Goal: Information Seeking & Learning: Find contact information

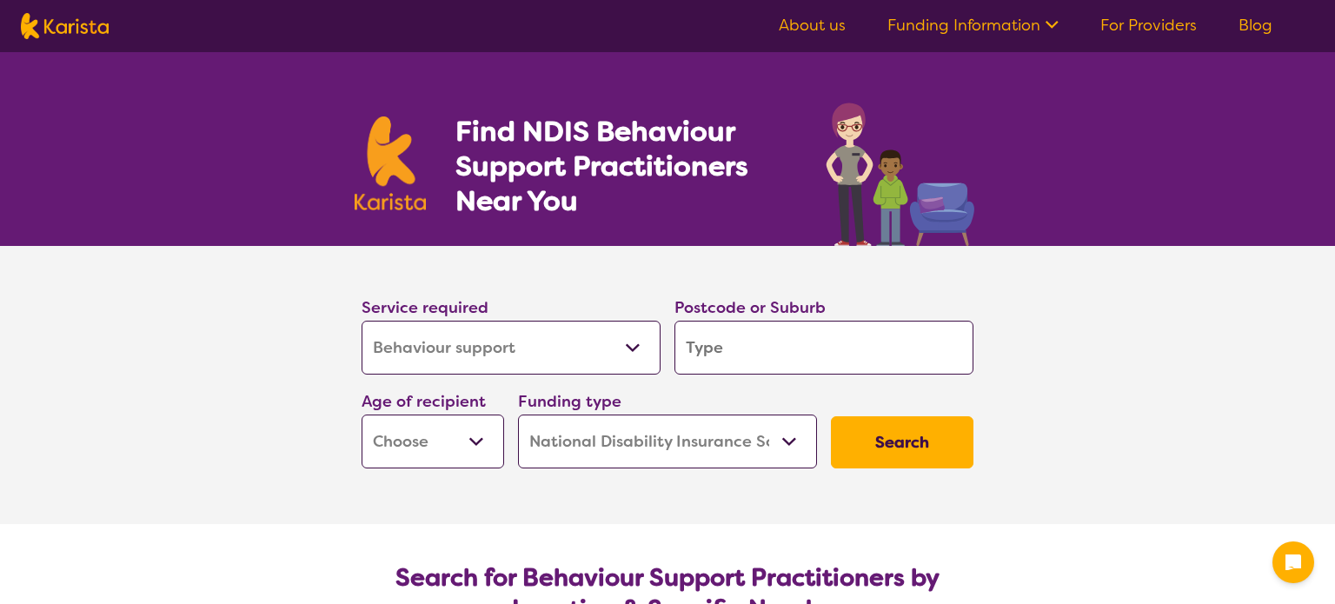
select select "Behaviour support"
select select "NDIS"
select select "Behaviour support"
select select "NDIS"
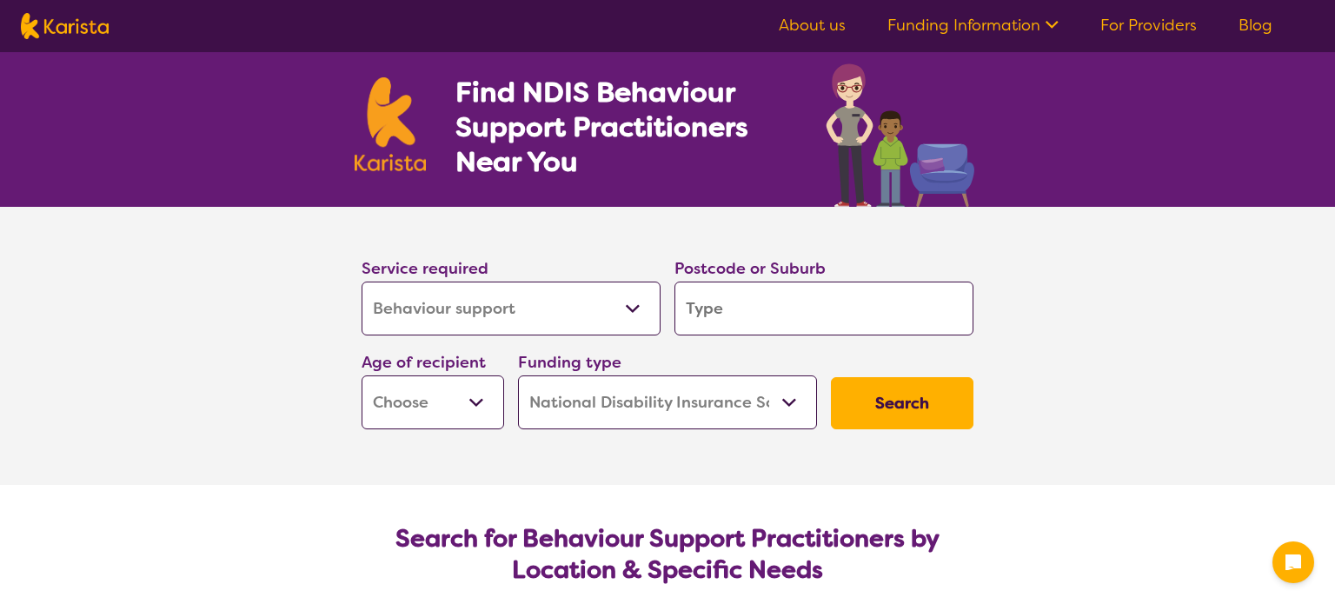
scroll to position [90, 0]
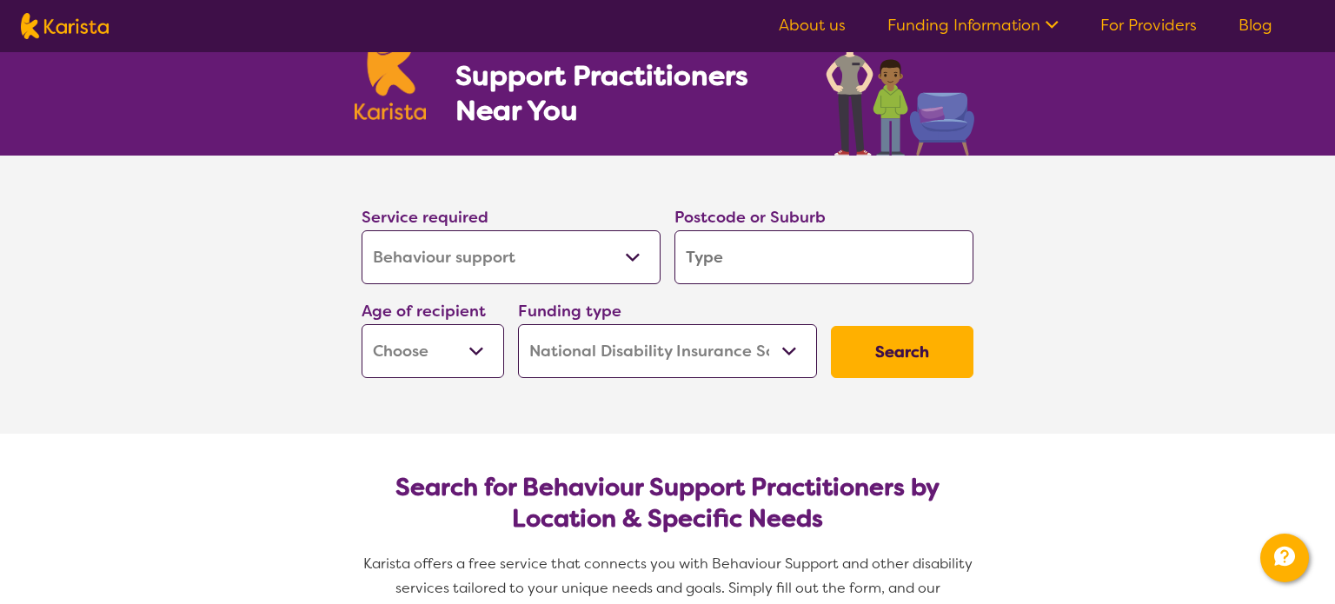
click at [746, 242] on input "search" at bounding box center [823, 257] width 299 height 54
type input "4"
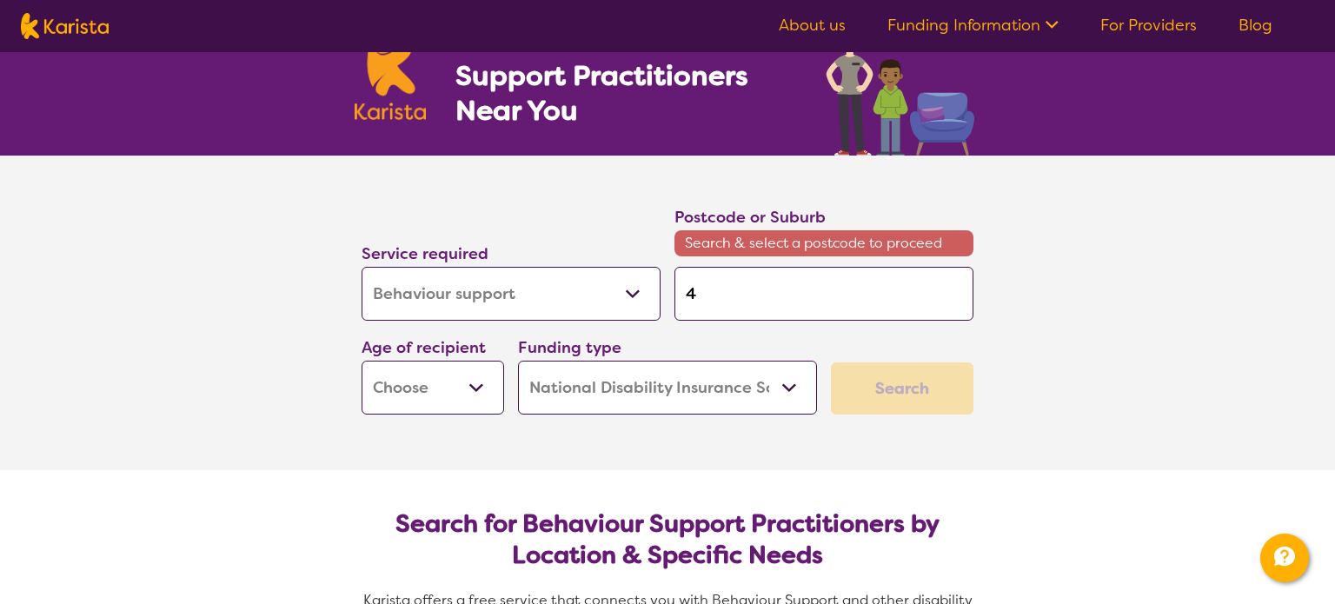
type input "40"
type input "406"
type input "4064"
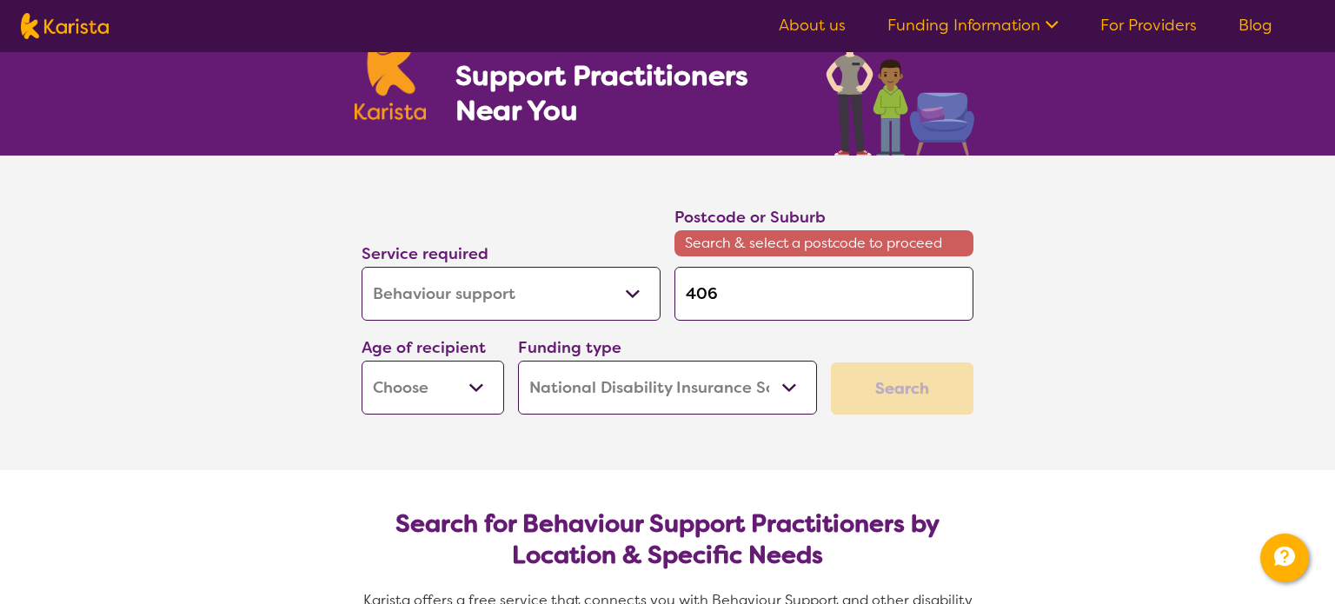
type input "4064"
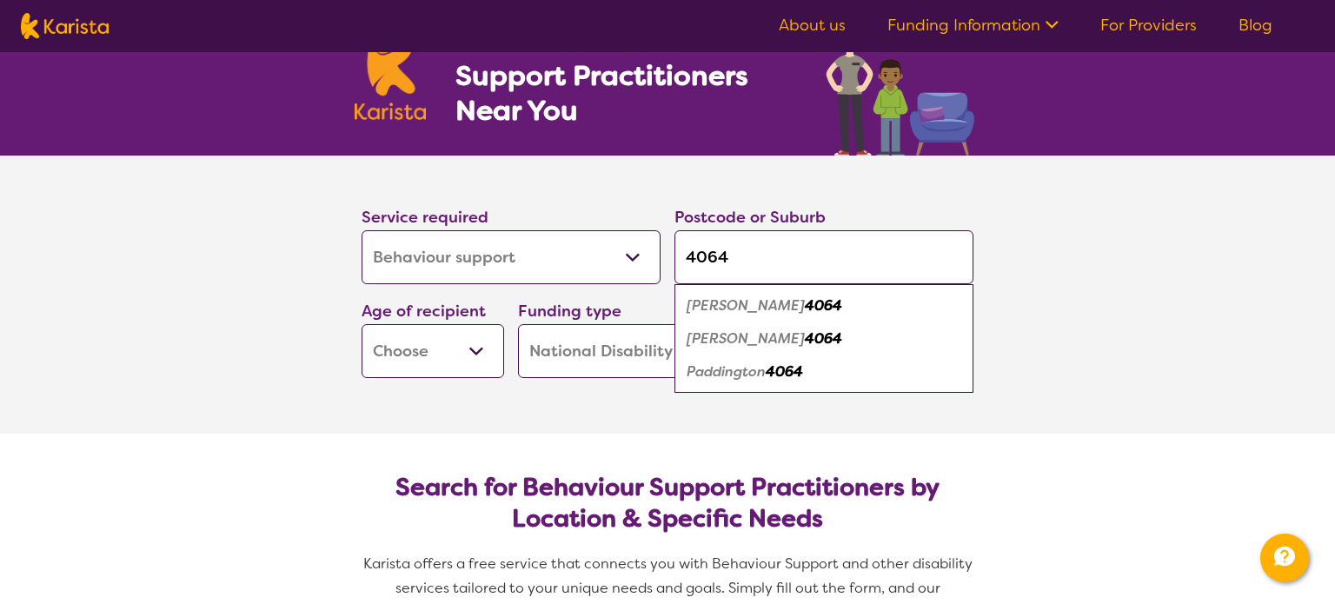
type input "4064"
click at [805, 305] on em "4064" at bounding box center [823, 305] width 37 height 18
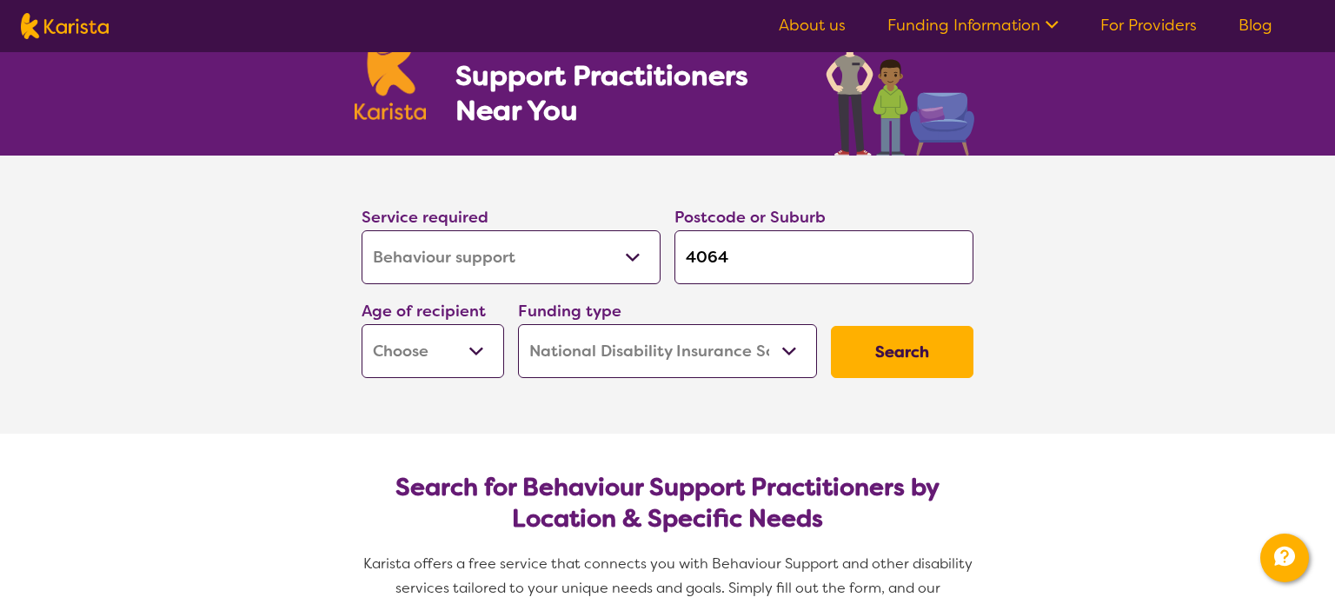
click at [944, 350] on button "Search" at bounding box center [902, 352] width 143 height 52
click at [474, 349] on select "Early Childhood - 0 to 9 Child - 10 to 11 Adolescent - 12 to 17 Adult - 18 to 6…" at bounding box center [432, 351] width 143 height 54
select select "AD"
click at [361, 324] on select "Early Childhood - 0 to 9 Child - 10 to 11 Adolescent - 12 to 17 Adult - 18 to 6…" at bounding box center [432, 351] width 143 height 54
select select "AD"
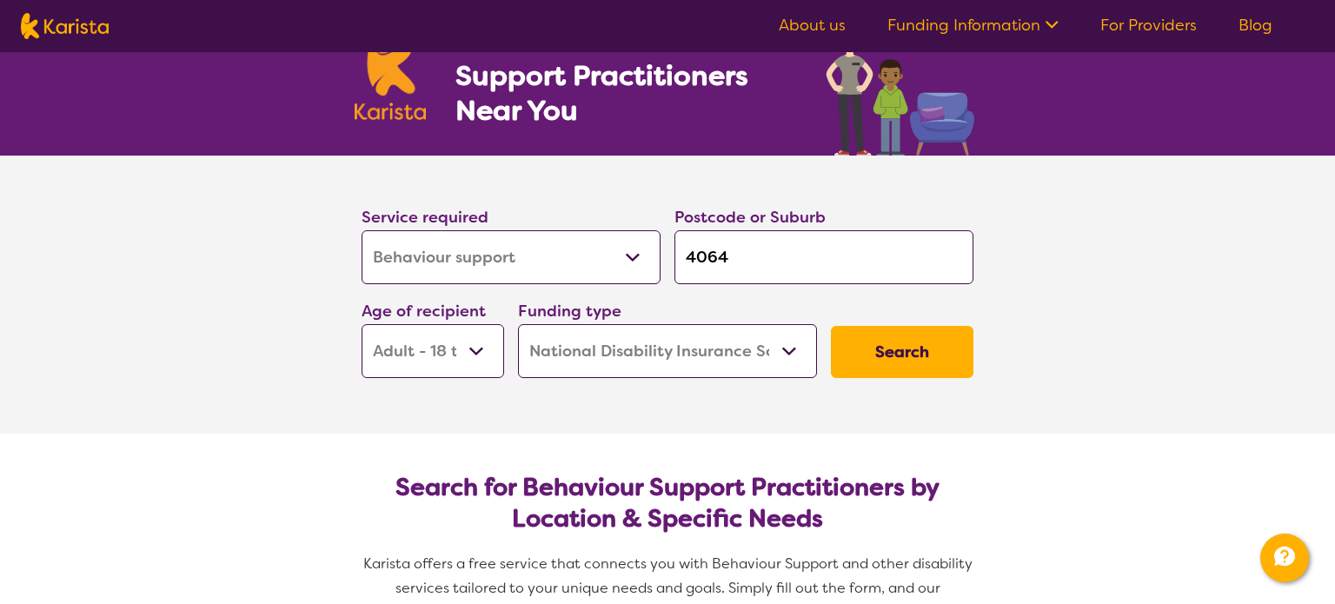
click at [894, 361] on button "Search" at bounding box center [902, 352] width 143 height 52
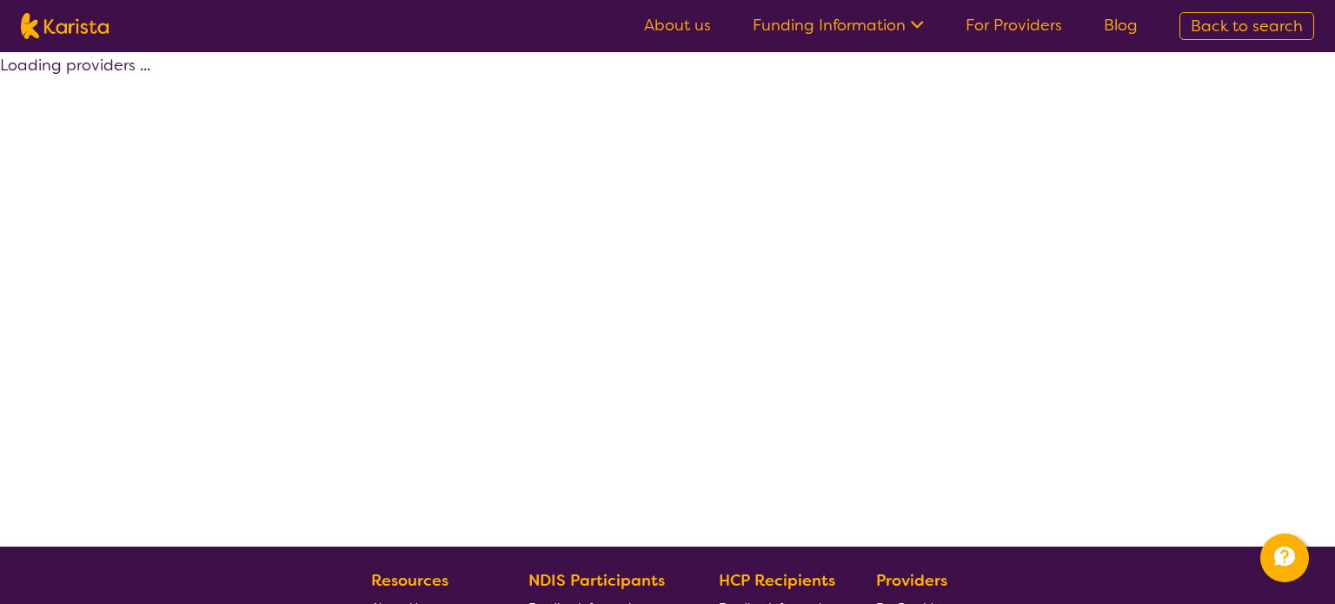
select select "by_score"
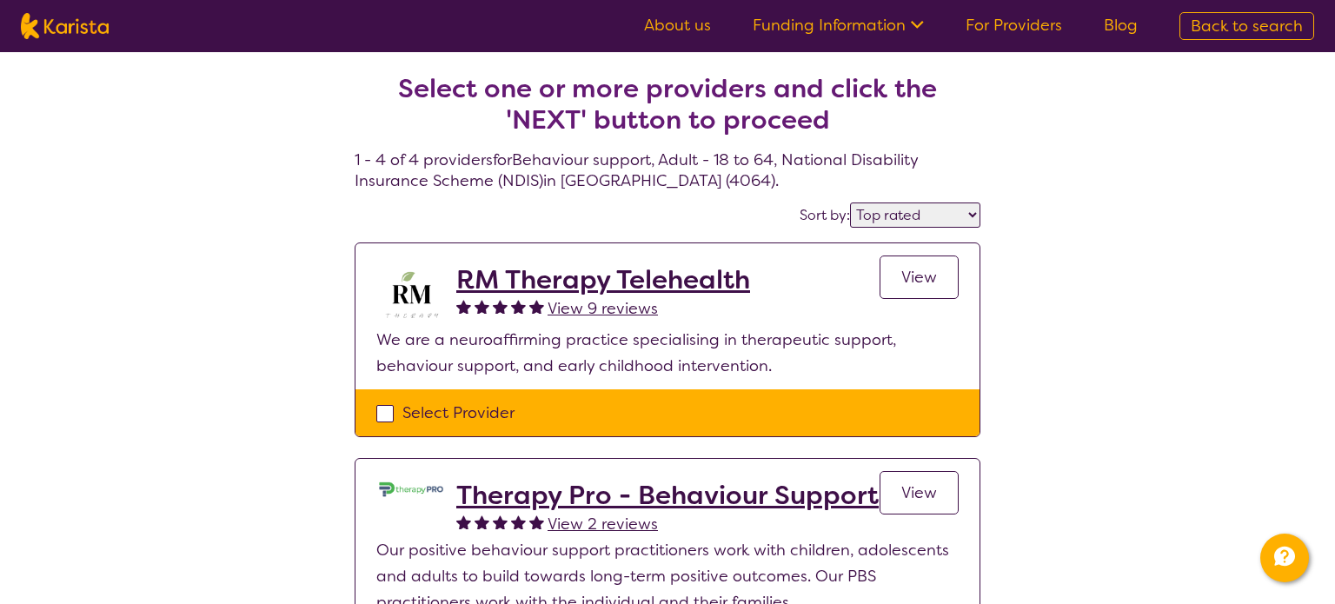
select select "Behaviour support"
select select "AD"
select select "NDIS"
select select "Behaviour support"
select select "AD"
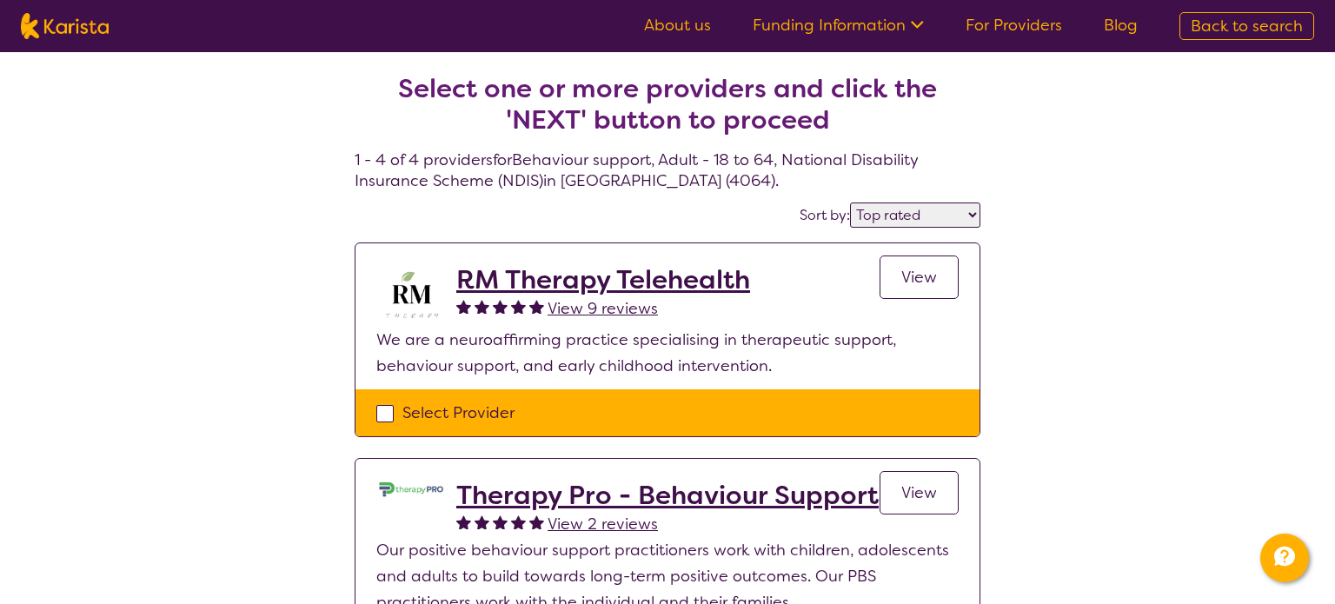
select select "NDIS"
